Goal: Task Accomplishment & Management: Manage account settings

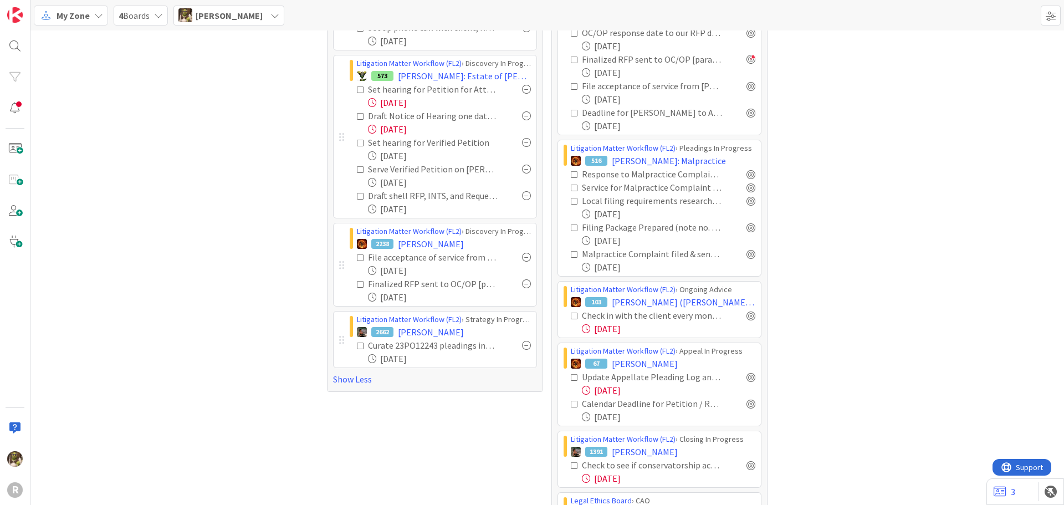
scroll to position [222, 0]
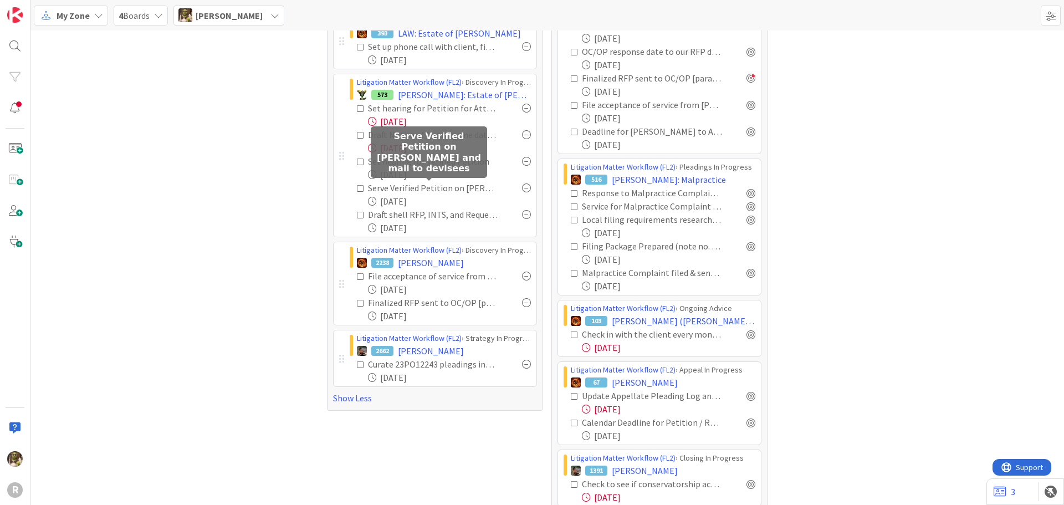
drag, startPoint x: 490, startPoint y: 192, endPoint x: 1013, endPoint y: 226, distance: 524.4
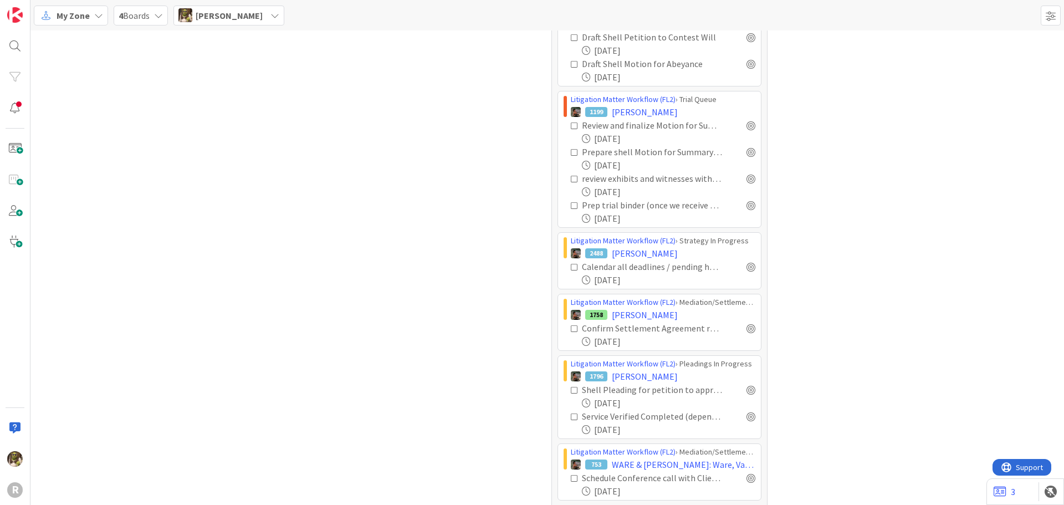
scroll to position [1796, 0]
click at [747, 271] on div at bounding box center [751, 268] width 9 height 9
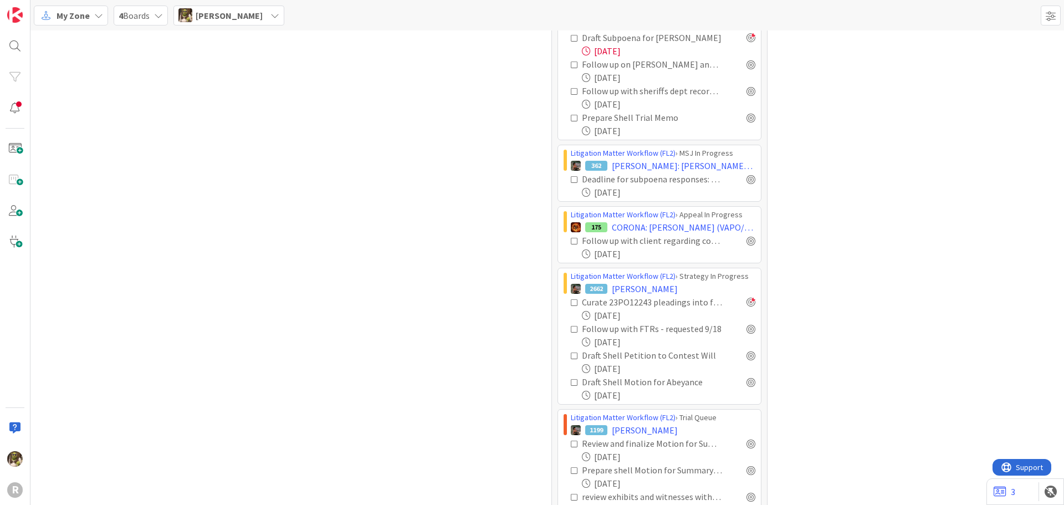
scroll to position [1463, 0]
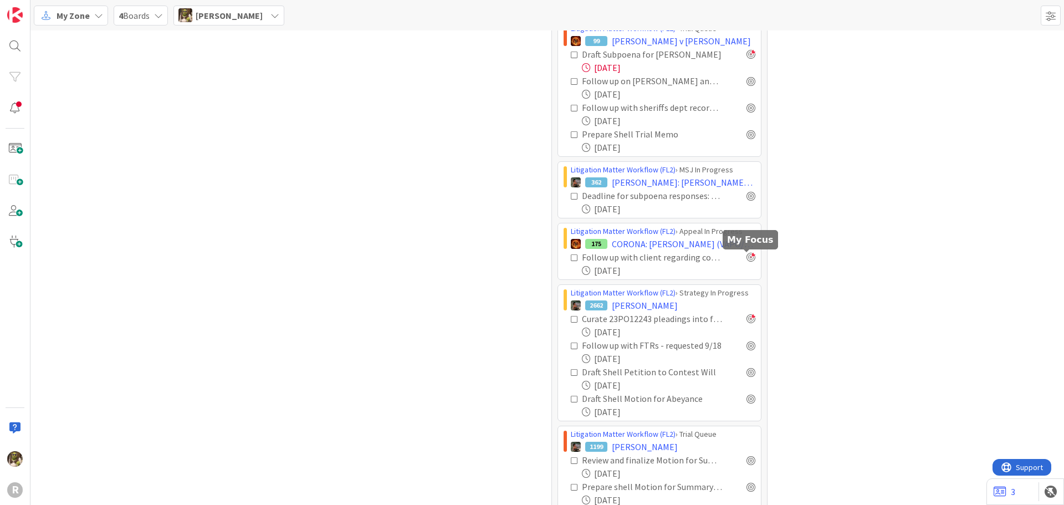
click at [748, 256] on div at bounding box center [751, 257] width 9 height 9
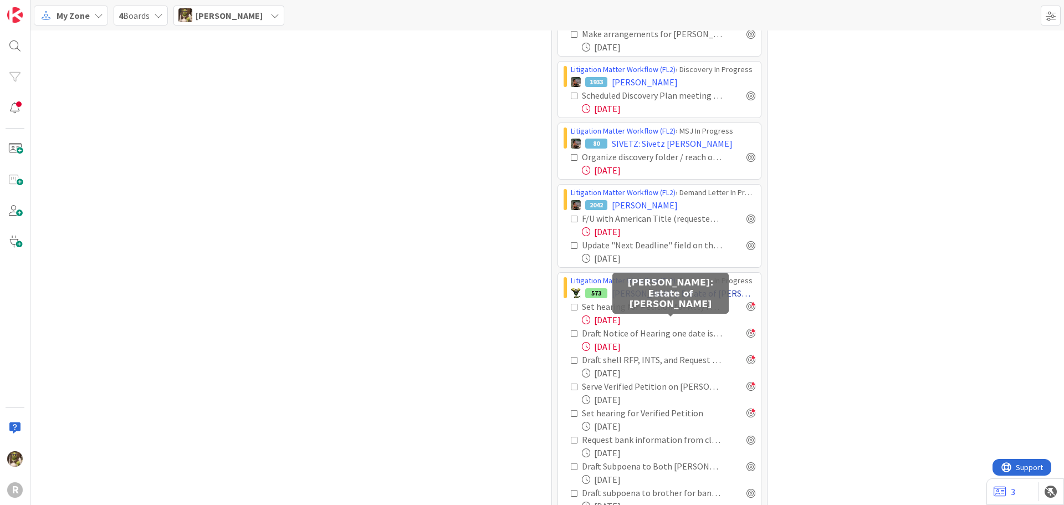
scroll to position [909, 0]
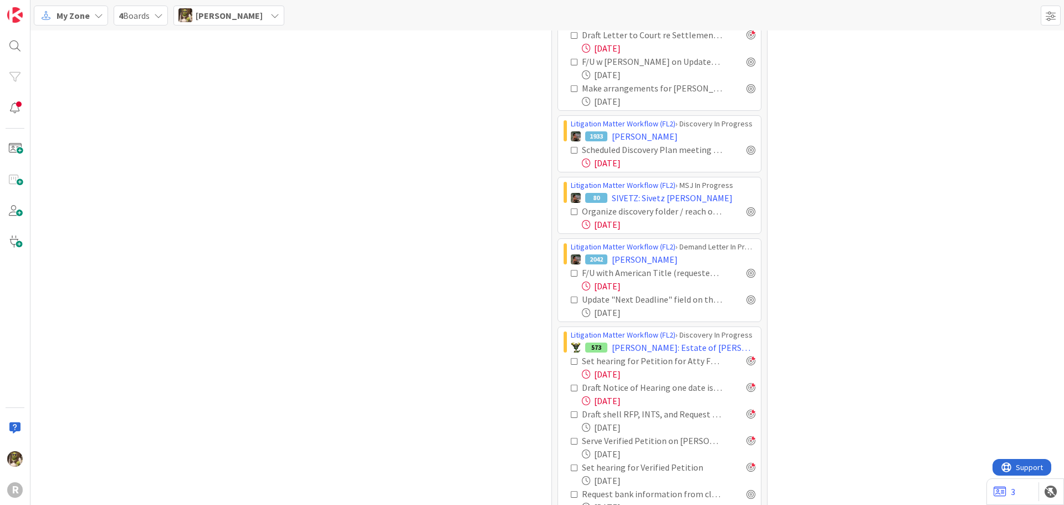
click at [752, 210] on div "Litigation Matter Workflow (FL2) › MSJ In Progress 80 SIVETZ: Sivetz [PERSON_NA…" at bounding box center [660, 205] width 204 height 57
click at [748, 212] on div at bounding box center [751, 211] width 9 height 9
click at [752, 151] on div "Litigation Matter Workflow (FL2) › Discovery In Progress 1933 [PERSON_NAME] Sch…" at bounding box center [660, 143] width 204 height 57
click at [747, 154] on div at bounding box center [751, 149] width 9 height 9
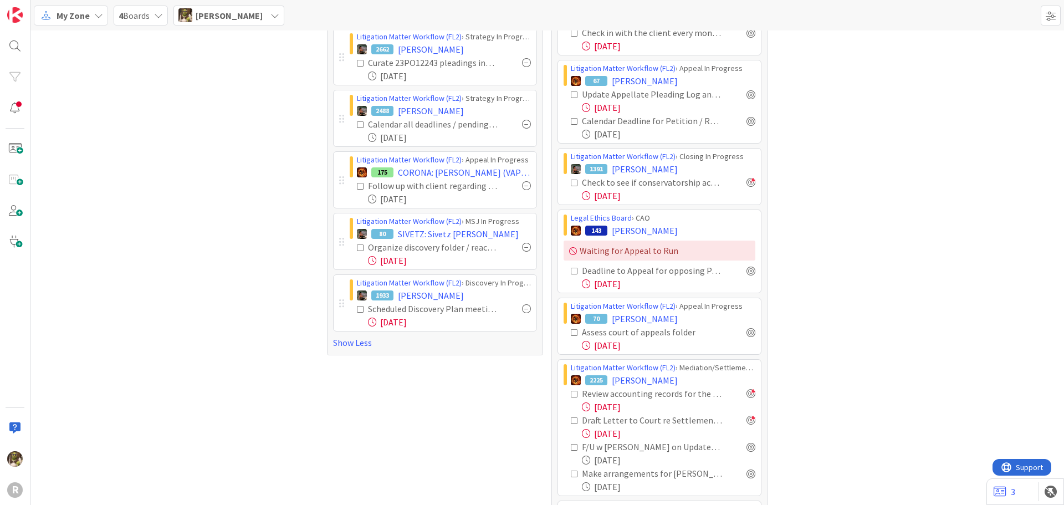
scroll to position [521, 0]
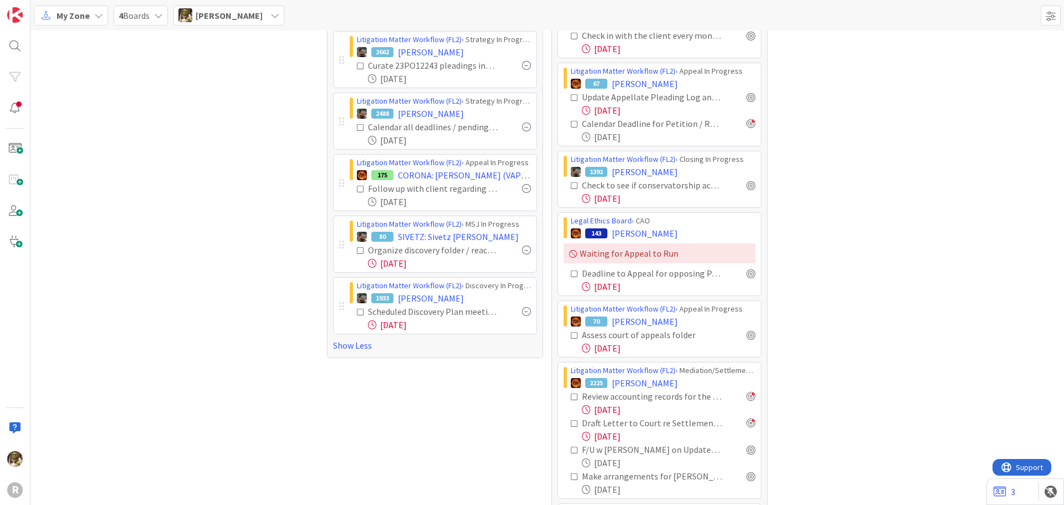
click at [747, 125] on div at bounding box center [751, 123] width 9 height 9
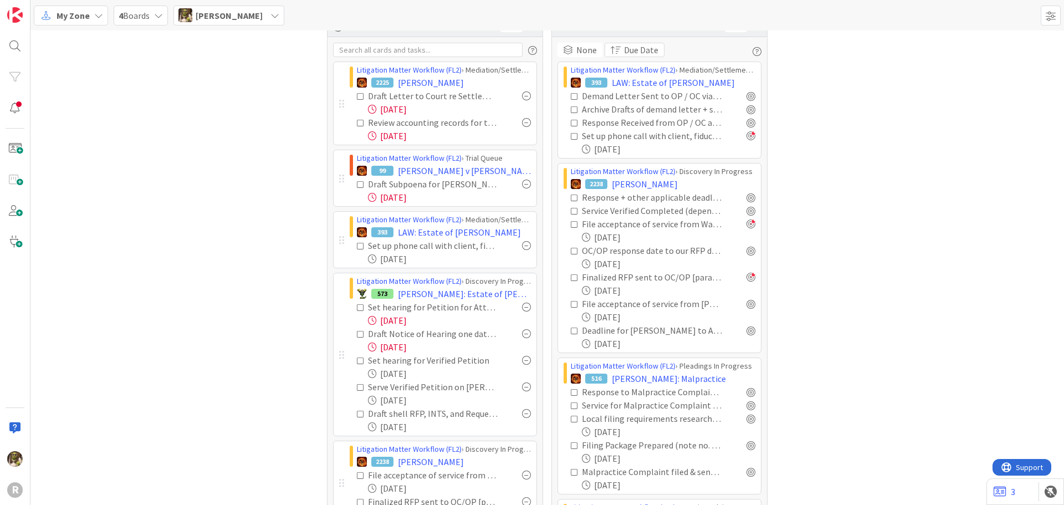
scroll to position [22, 0]
click at [748, 249] on div at bounding box center [751, 251] width 9 height 9
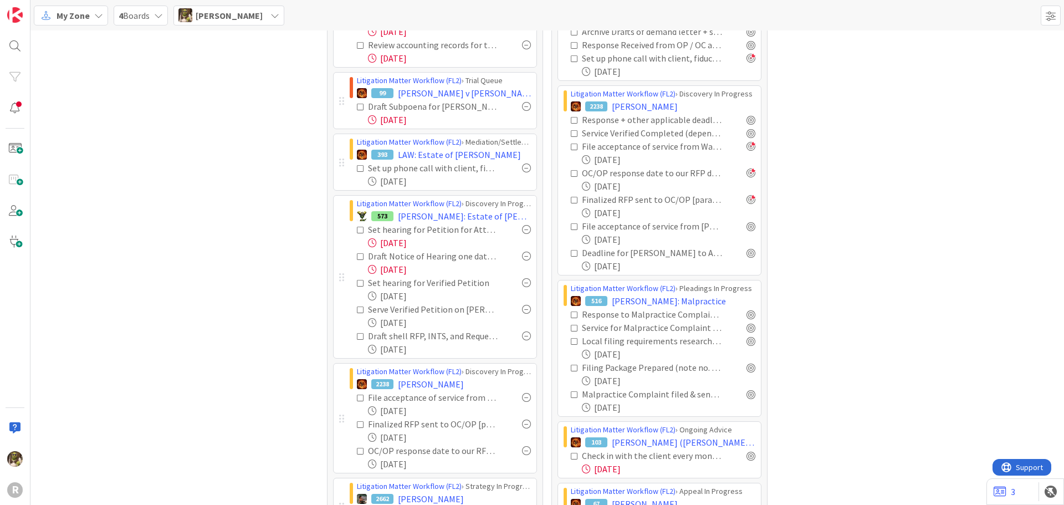
scroll to position [132, 0]
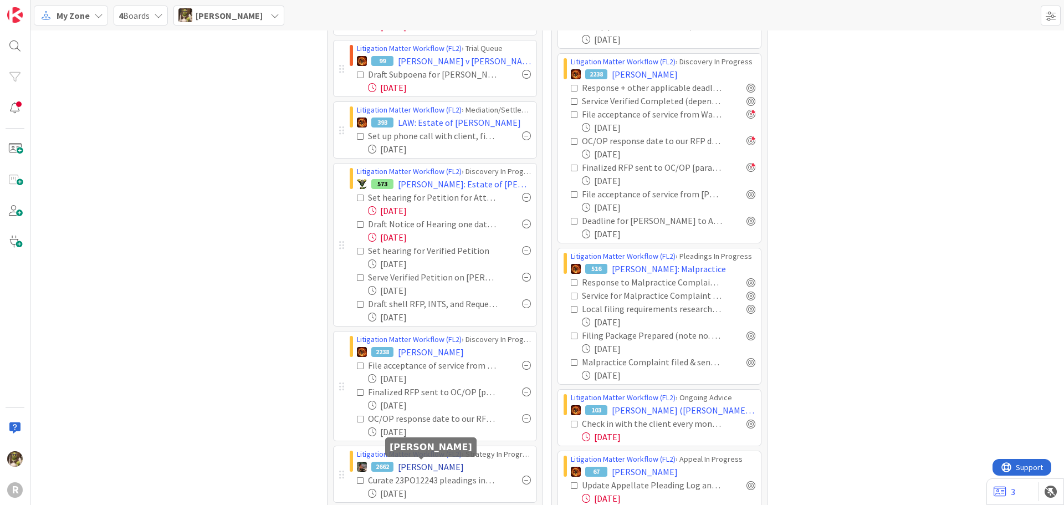
click at [415, 467] on span "[PERSON_NAME]" at bounding box center [431, 466] width 66 height 13
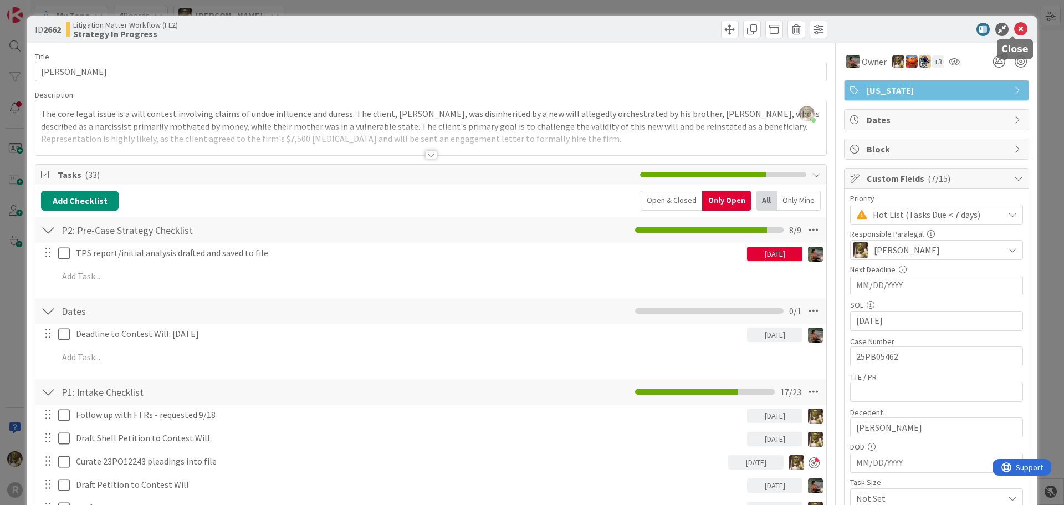
click at [1015, 27] on icon at bounding box center [1021, 29] width 13 height 13
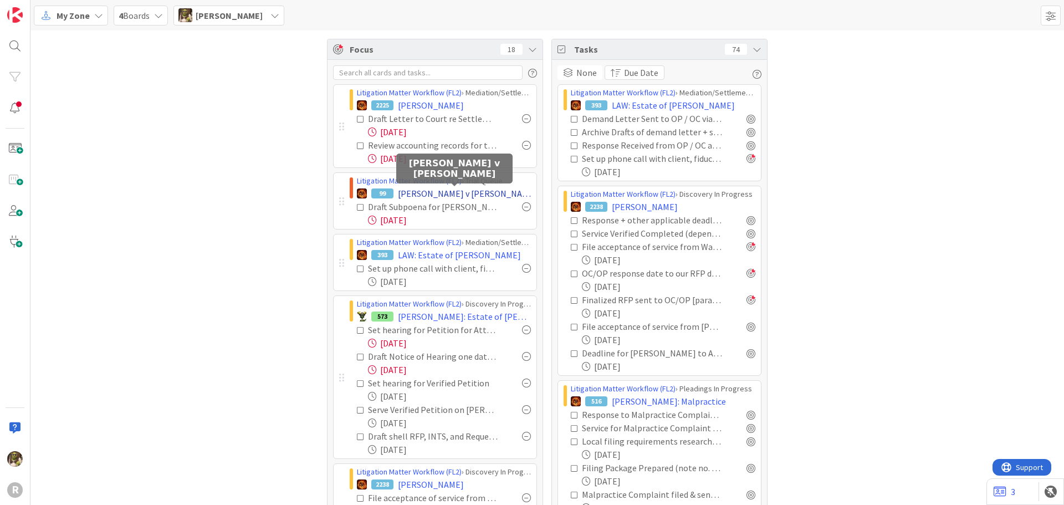
click at [463, 194] on span "[PERSON_NAME] v [PERSON_NAME]" at bounding box center [464, 193] width 133 height 13
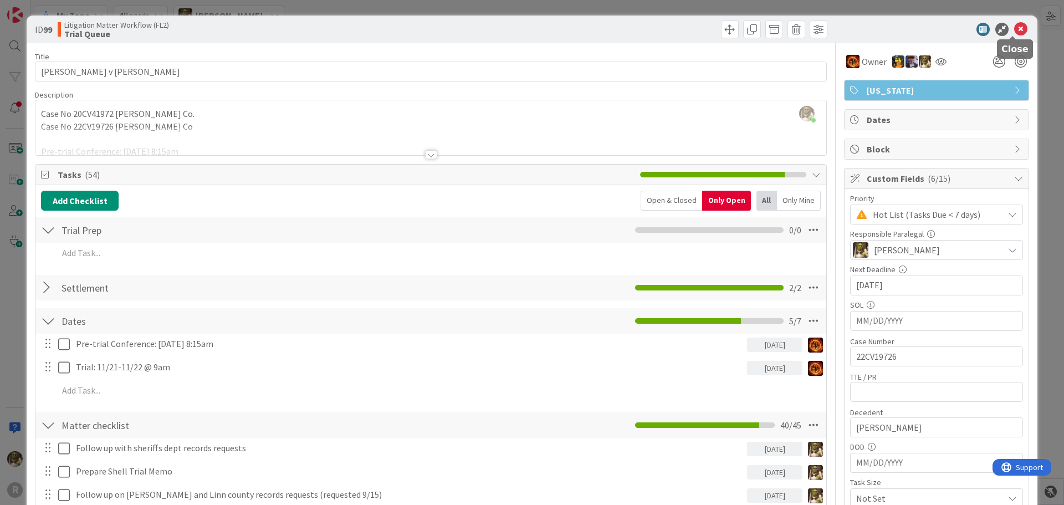
click at [1015, 27] on icon at bounding box center [1021, 29] width 13 height 13
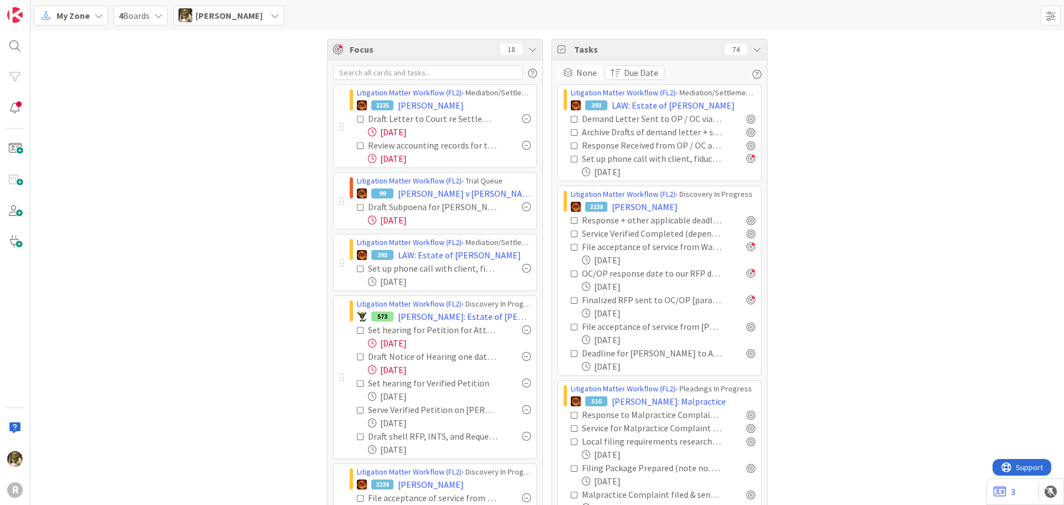
drag, startPoint x: 785, startPoint y: 318, endPoint x: 778, endPoint y: 327, distance: 11.5
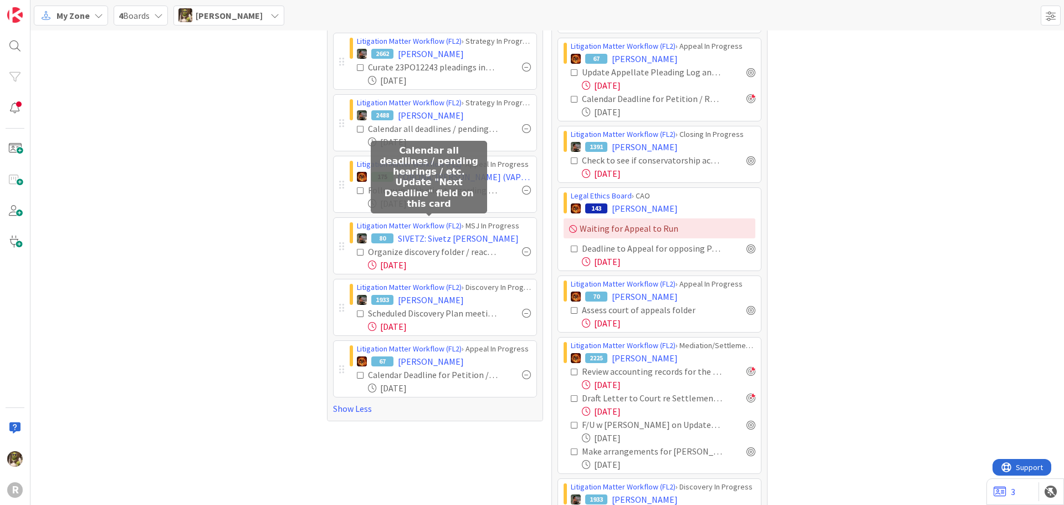
scroll to position [554, 0]
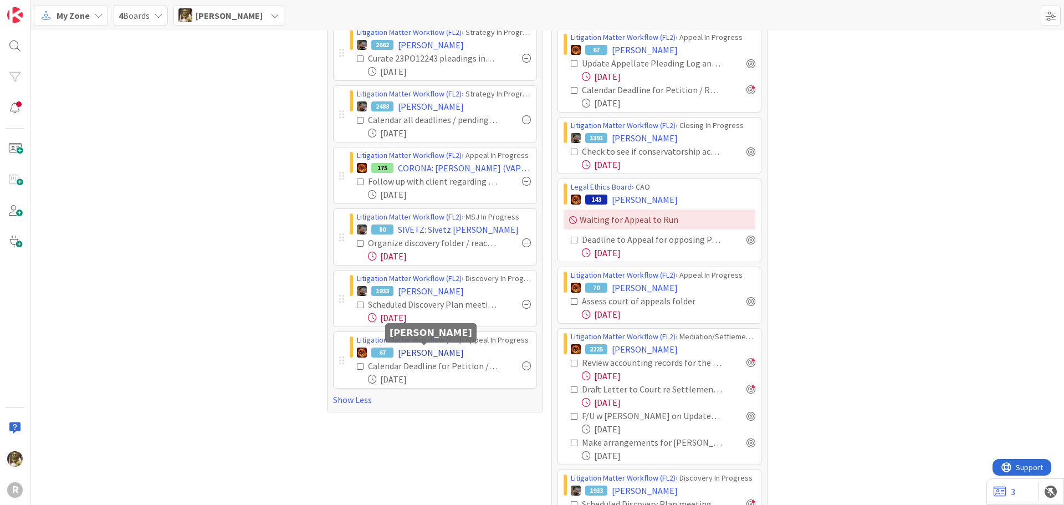
click at [431, 348] on span "[PERSON_NAME]" at bounding box center [431, 352] width 66 height 13
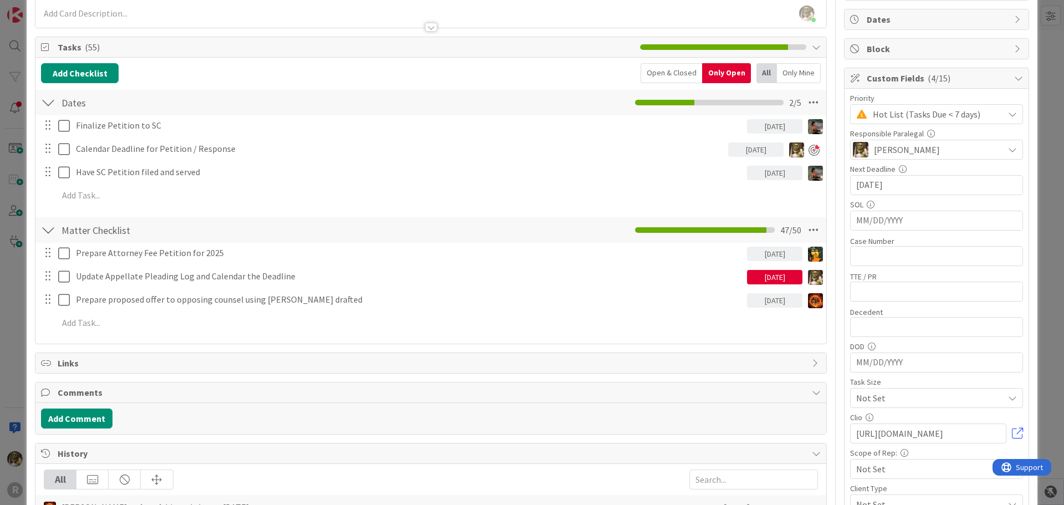
scroll to position [111, 0]
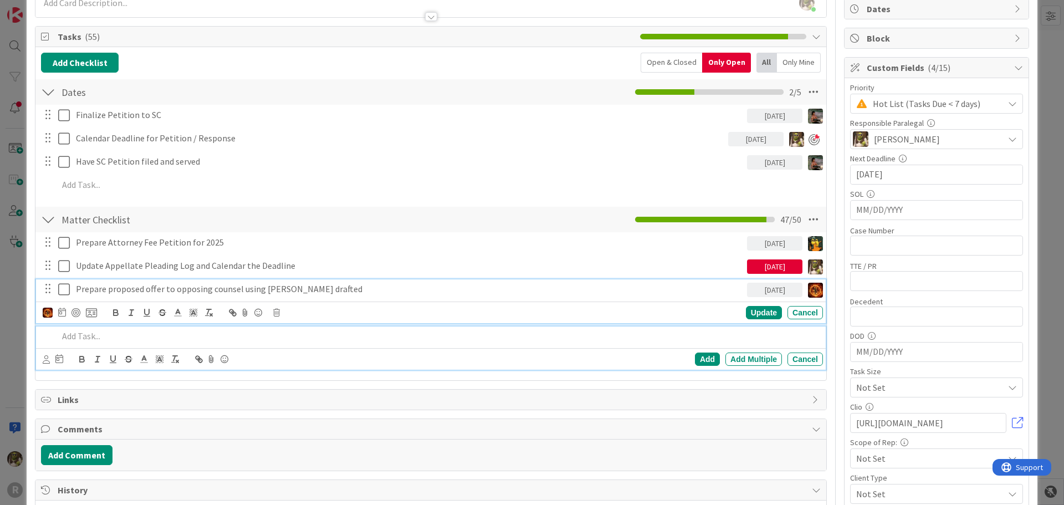
drag, startPoint x: 364, startPoint y: 286, endPoint x: 296, endPoint y: 328, distance: 80.2
click at [296, 328] on div at bounding box center [438, 336] width 769 height 19
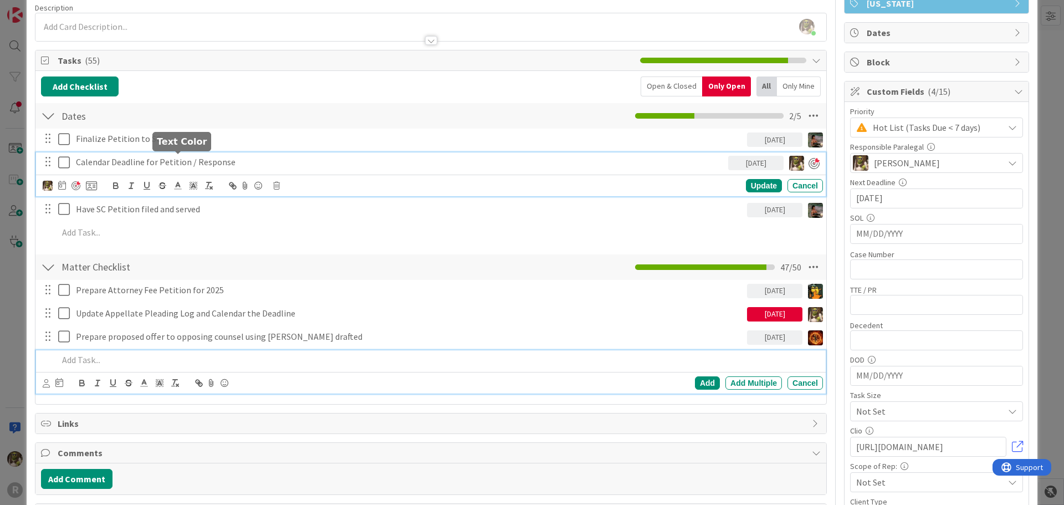
click at [176, 162] on div "Calendar Deadline for Petition / Response [DATE] Update Cancel" at bounding box center [431, 174] width 790 height 44
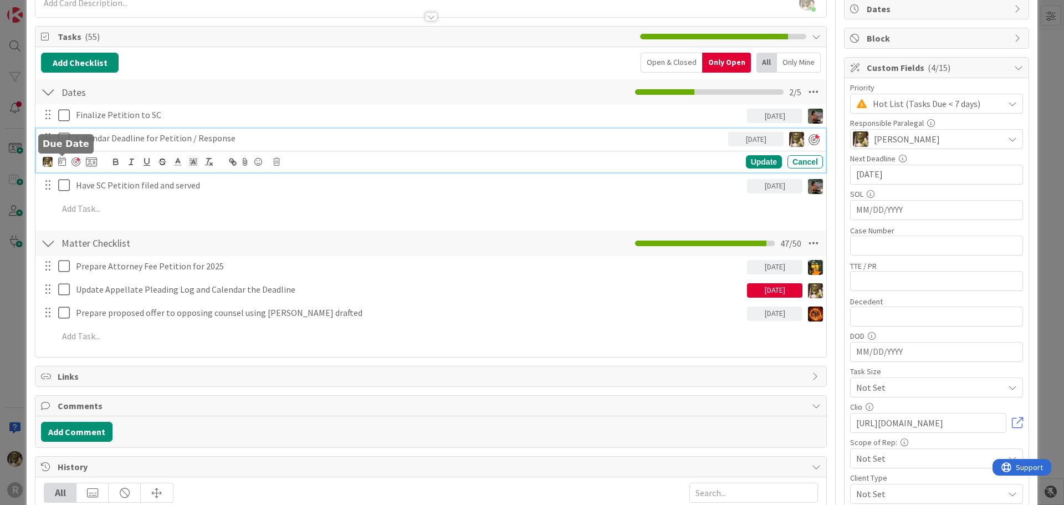
click at [59, 161] on icon at bounding box center [62, 161] width 8 height 9
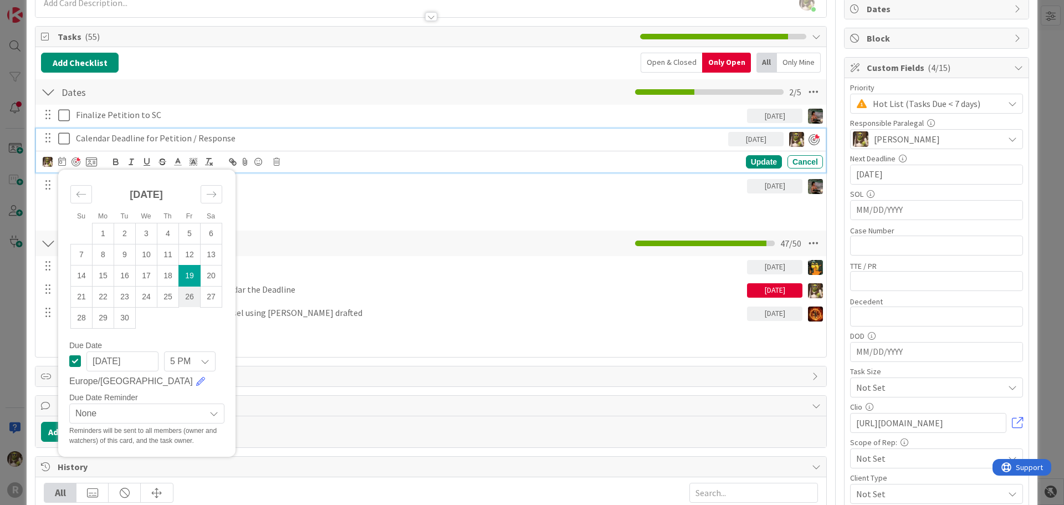
click at [186, 294] on td "26" at bounding box center [190, 296] width 22 height 21
click at [110, 314] on td "29" at bounding box center [101, 318] width 22 height 21
click at [123, 316] on td "30" at bounding box center [122, 318] width 22 height 21
click at [755, 157] on div "Update" at bounding box center [764, 162] width 36 height 13
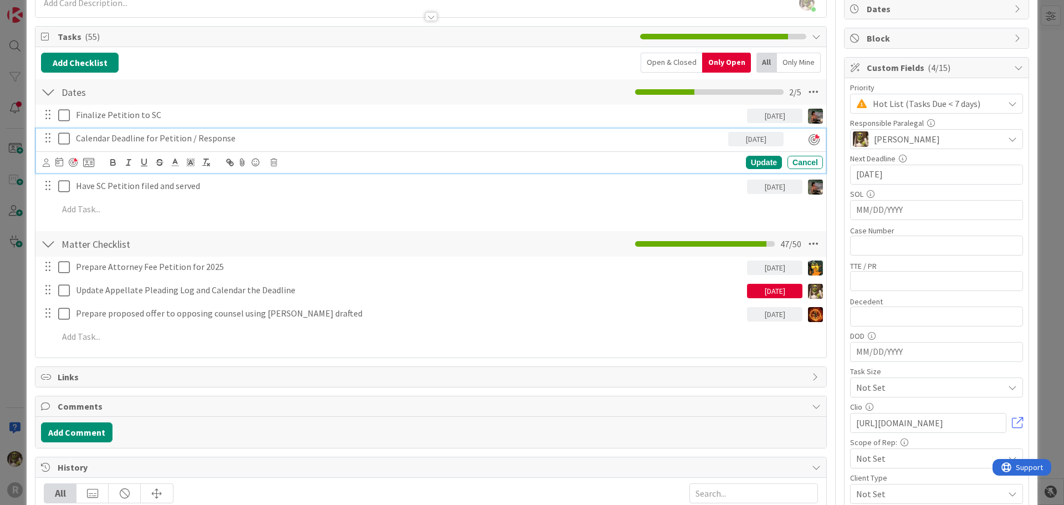
click at [182, 136] on p "Calendar Deadline for Petition / Response" at bounding box center [400, 138] width 648 height 13
click at [60, 161] on icon at bounding box center [59, 161] width 8 height 9
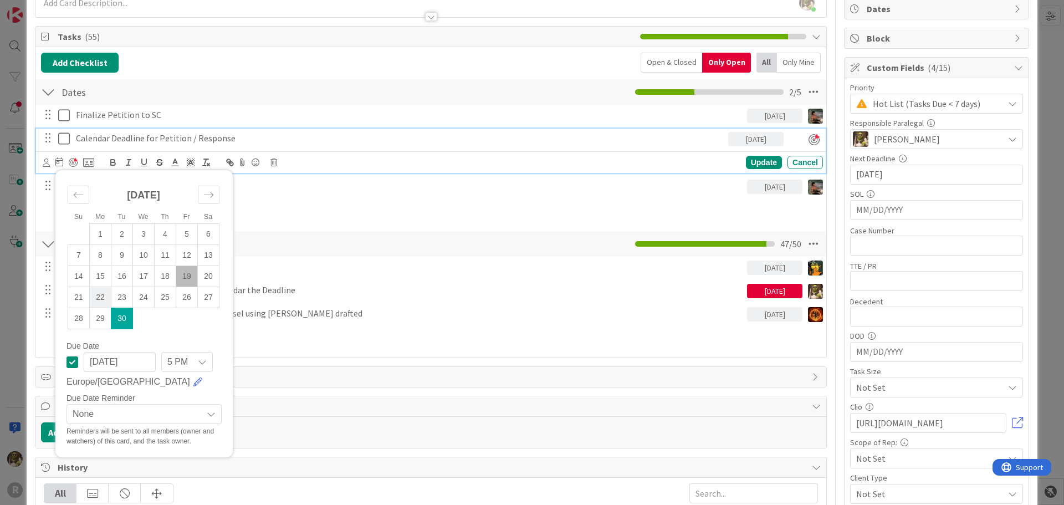
click at [96, 295] on td "22" at bounding box center [101, 297] width 22 height 21
type input "[DATE]"
click at [767, 164] on div "Update" at bounding box center [764, 162] width 36 height 13
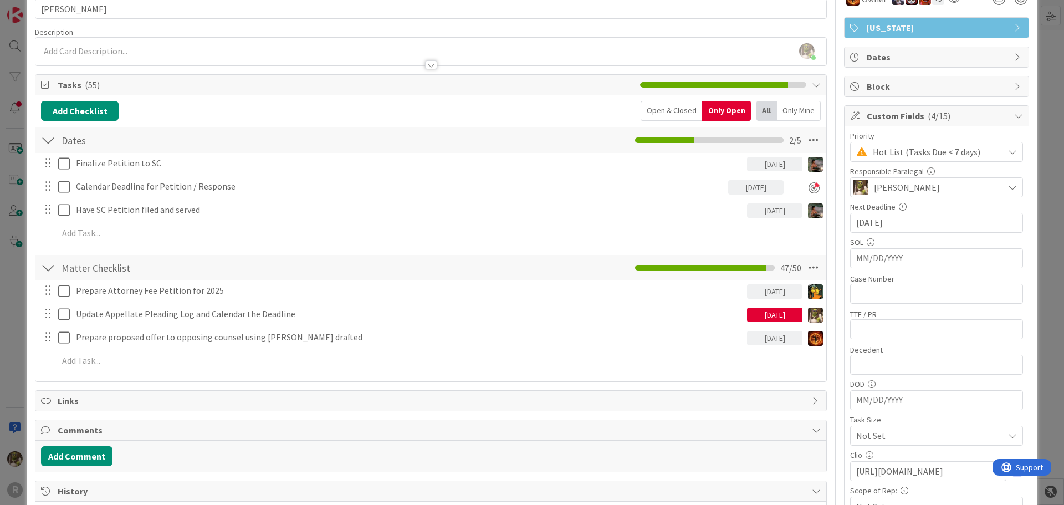
scroll to position [0, 0]
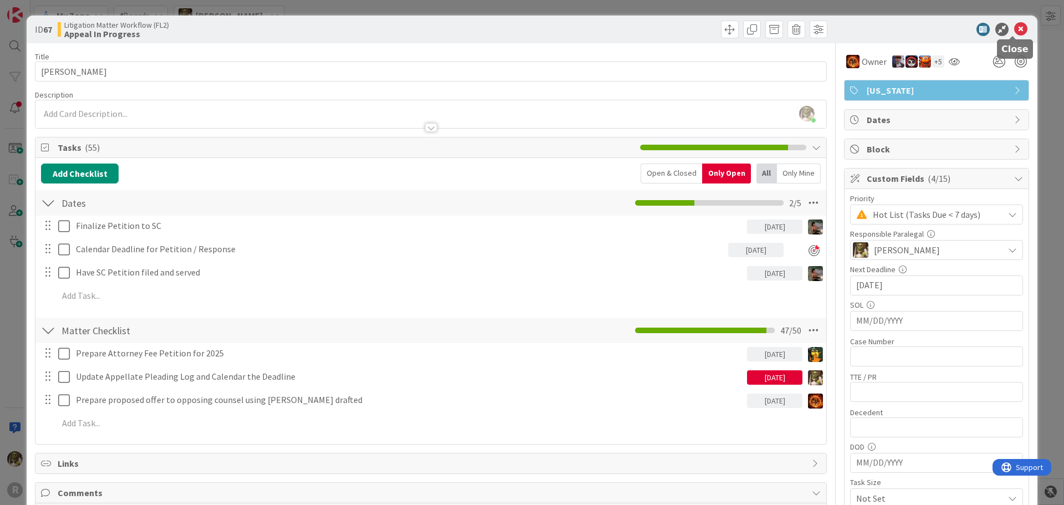
click at [1015, 30] on icon at bounding box center [1021, 29] width 13 height 13
